Goal: Transaction & Acquisition: Purchase product/service

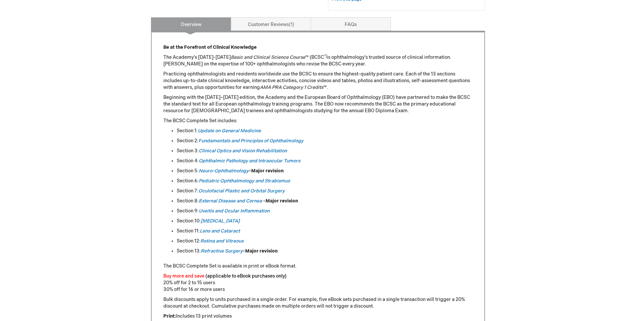
scroll to position [270, 0]
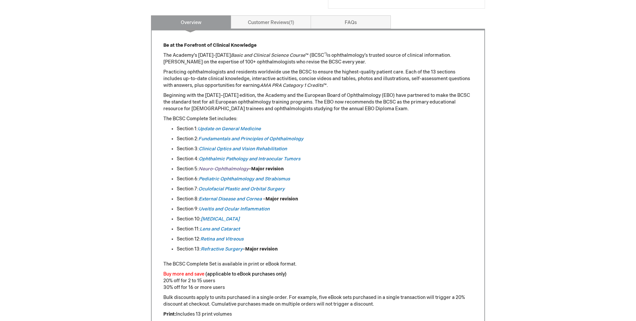
click at [227, 172] on em "Neuro-Ophthalmology" at bounding box center [224, 169] width 50 height 6
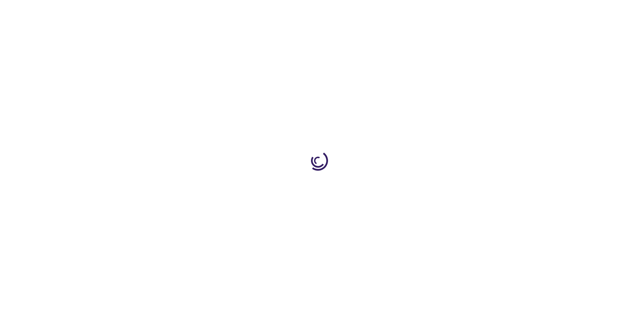
click at [226, 188] on div at bounding box center [318, 160] width 636 height 321
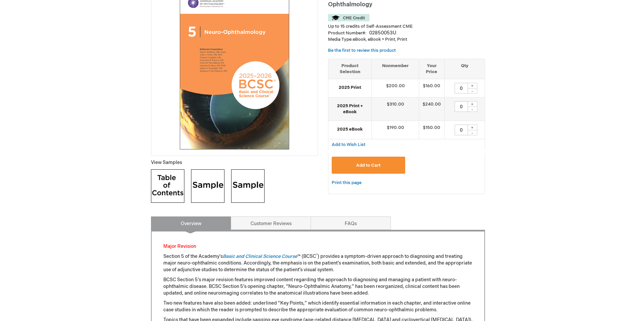
scroll to position [112, 0]
click at [170, 192] on img at bounding box center [167, 185] width 33 height 33
